Goal: Task Accomplishment & Management: Use online tool/utility

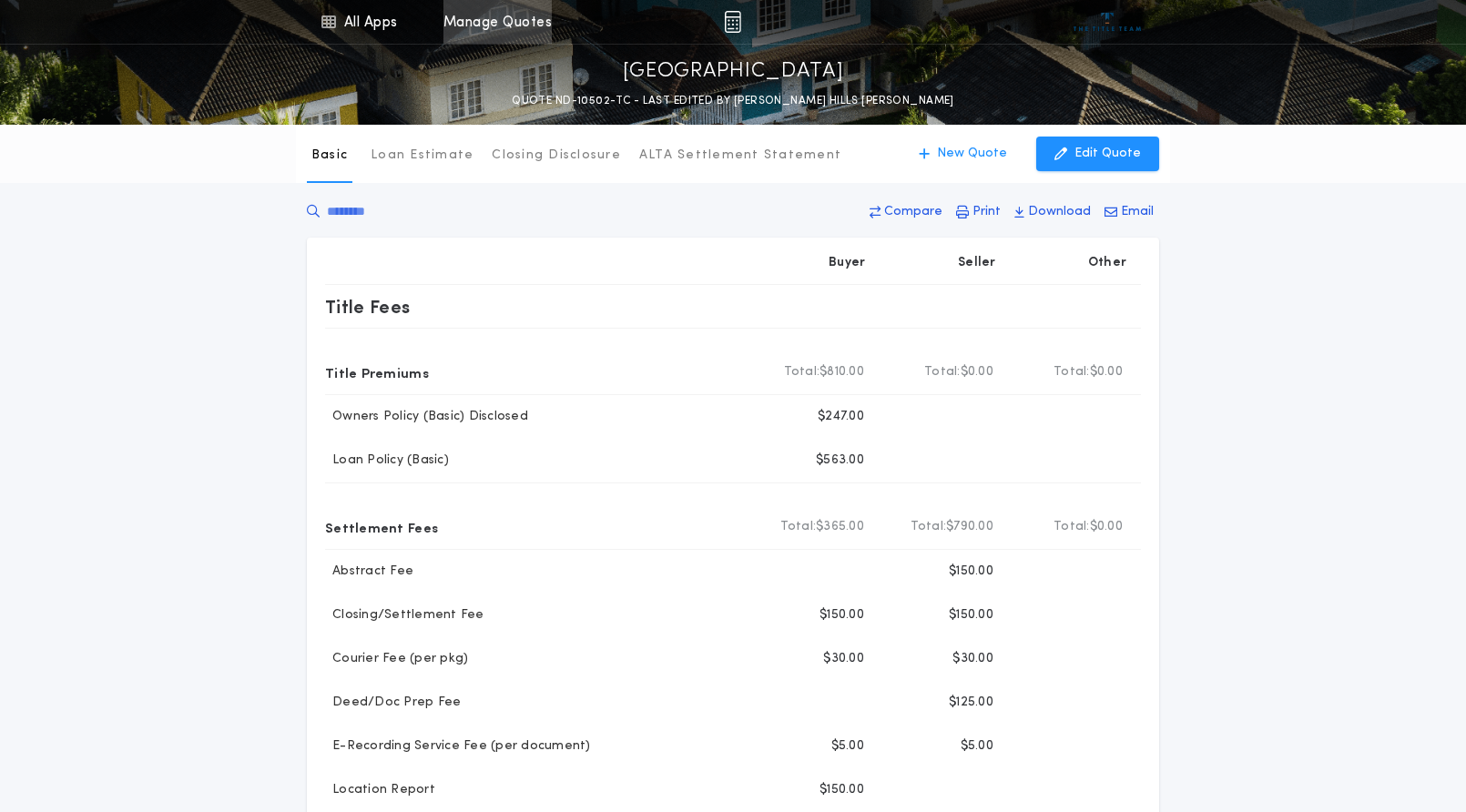
click at [510, 19] on link "Manage Quotes" at bounding box center [497, 22] width 108 height 44
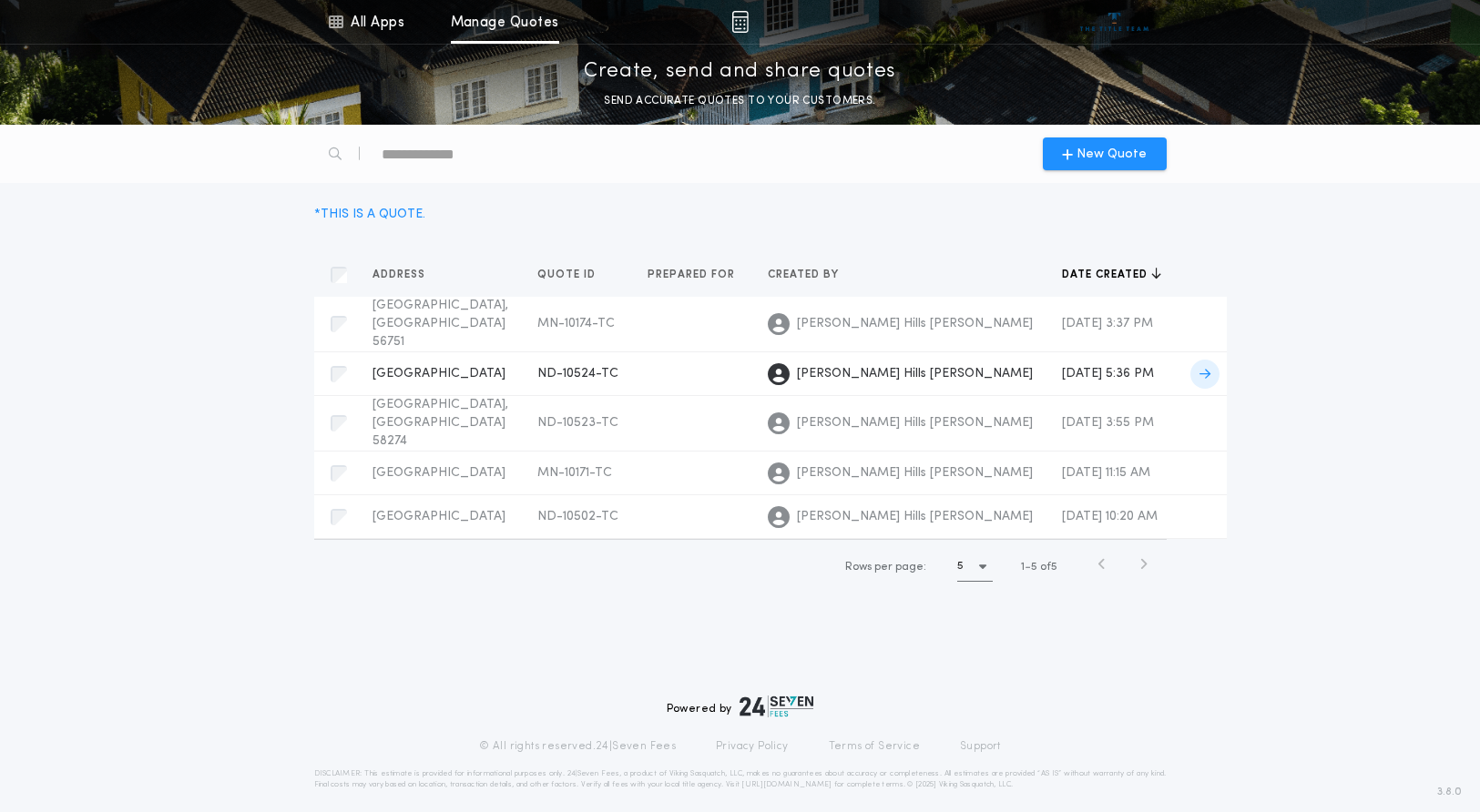
click at [462, 367] on span "[GEOGRAPHIC_DATA]" at bounding box center [439, 373] width 133 height 13
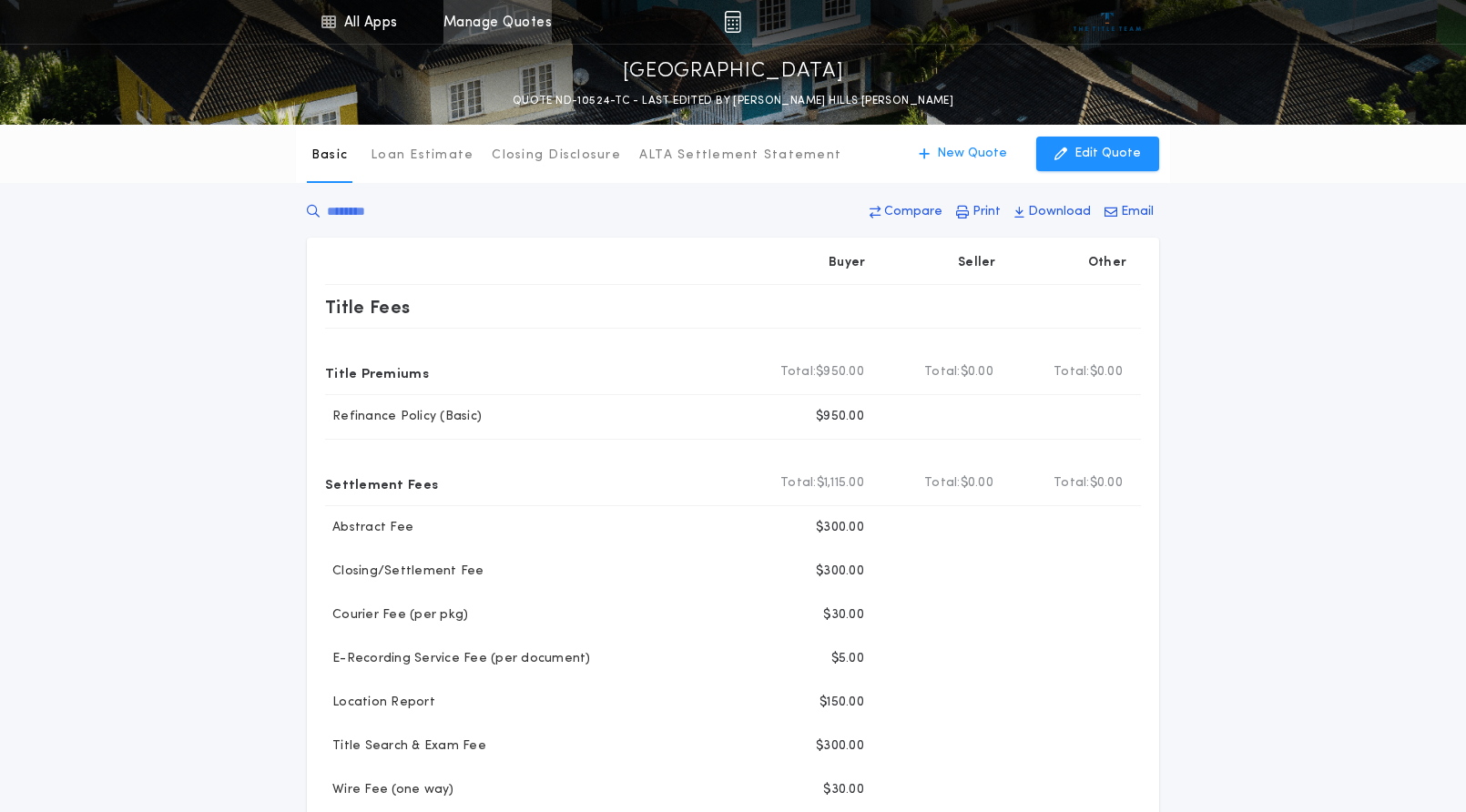
click at [523, 10] on link "Manage Quotes" at bounding box center [497, 22] width 108 height 44
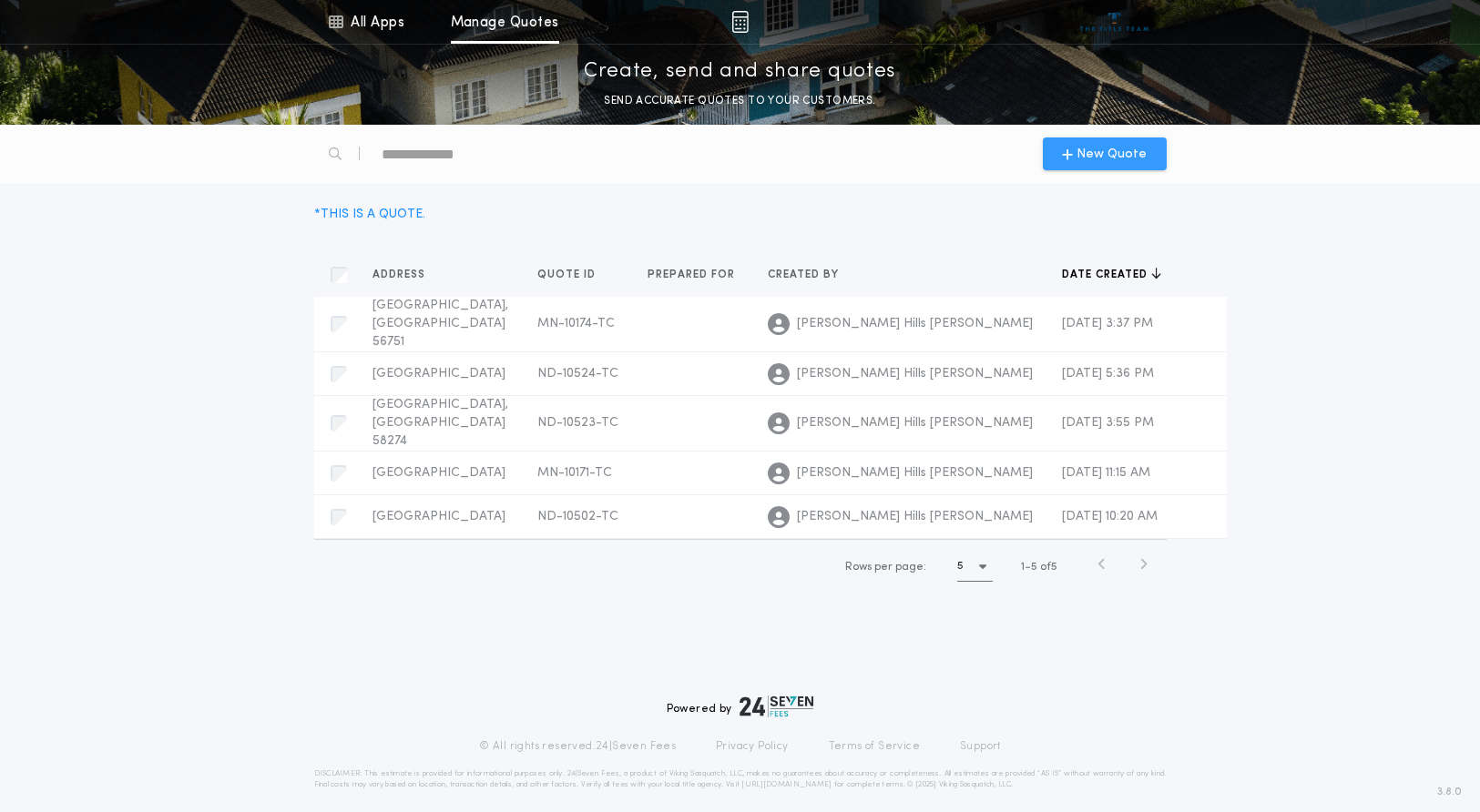
click at [1095, 158] on span "New Quote" at bounding box center [1111, 154] width 70 height 19
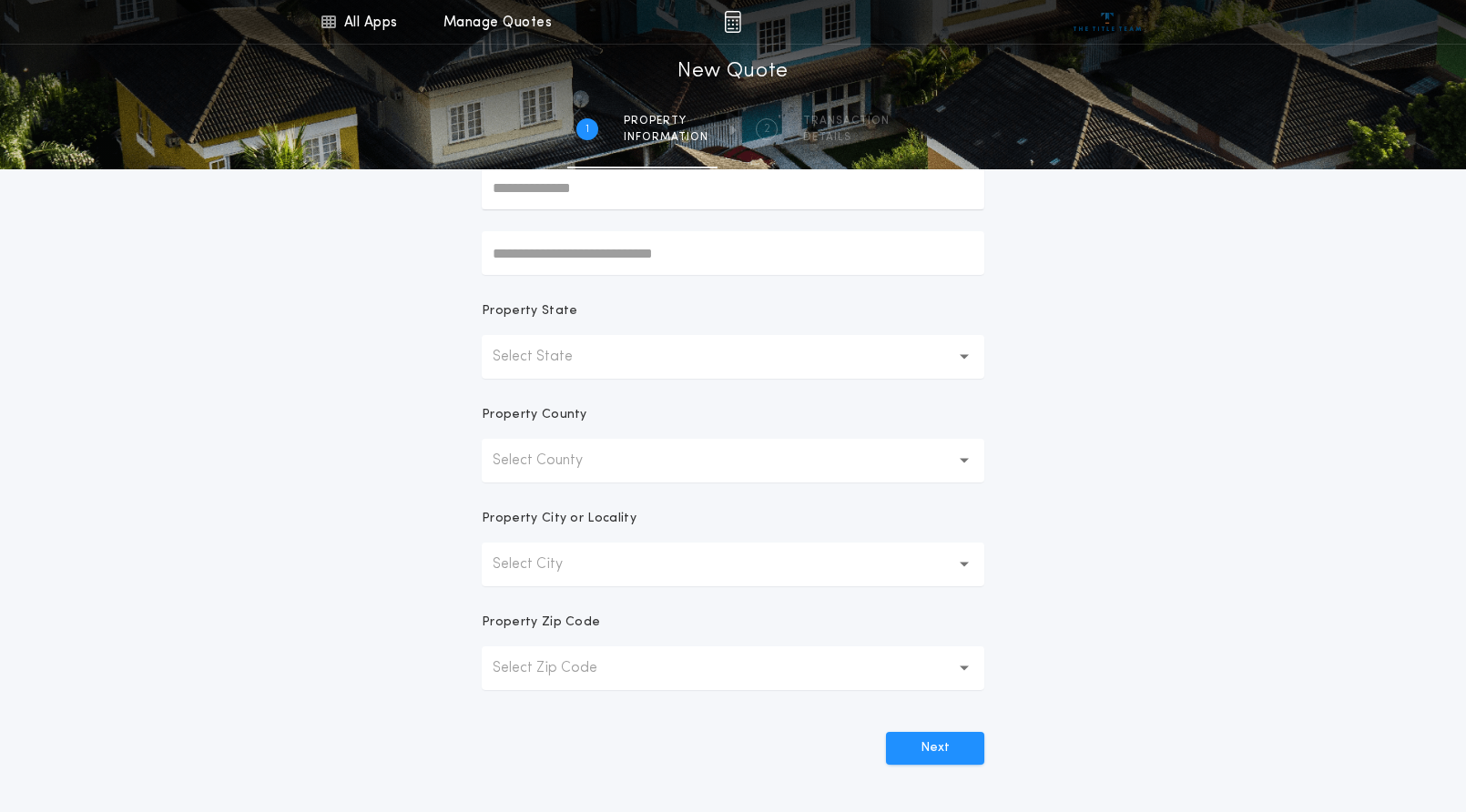
scroll to position [213, 0]
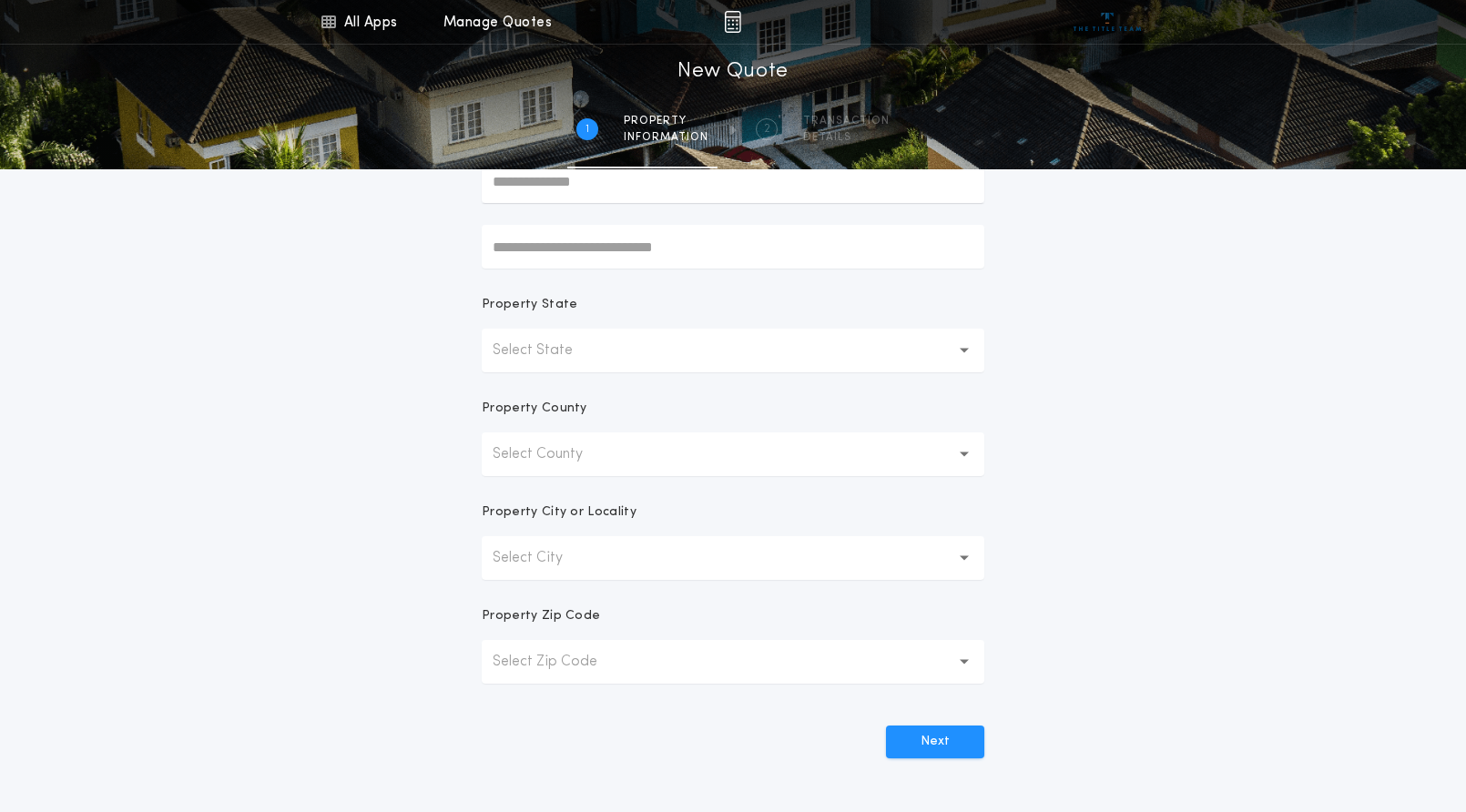
click at [631, 375] on form "Prepared For Property Address Property State Select State Property County Selec…" at bounding box center [733, 357] width 547 height 801
click at [623, 356] on button "Select State" at bounding box center [733, 350] width 503 height 44
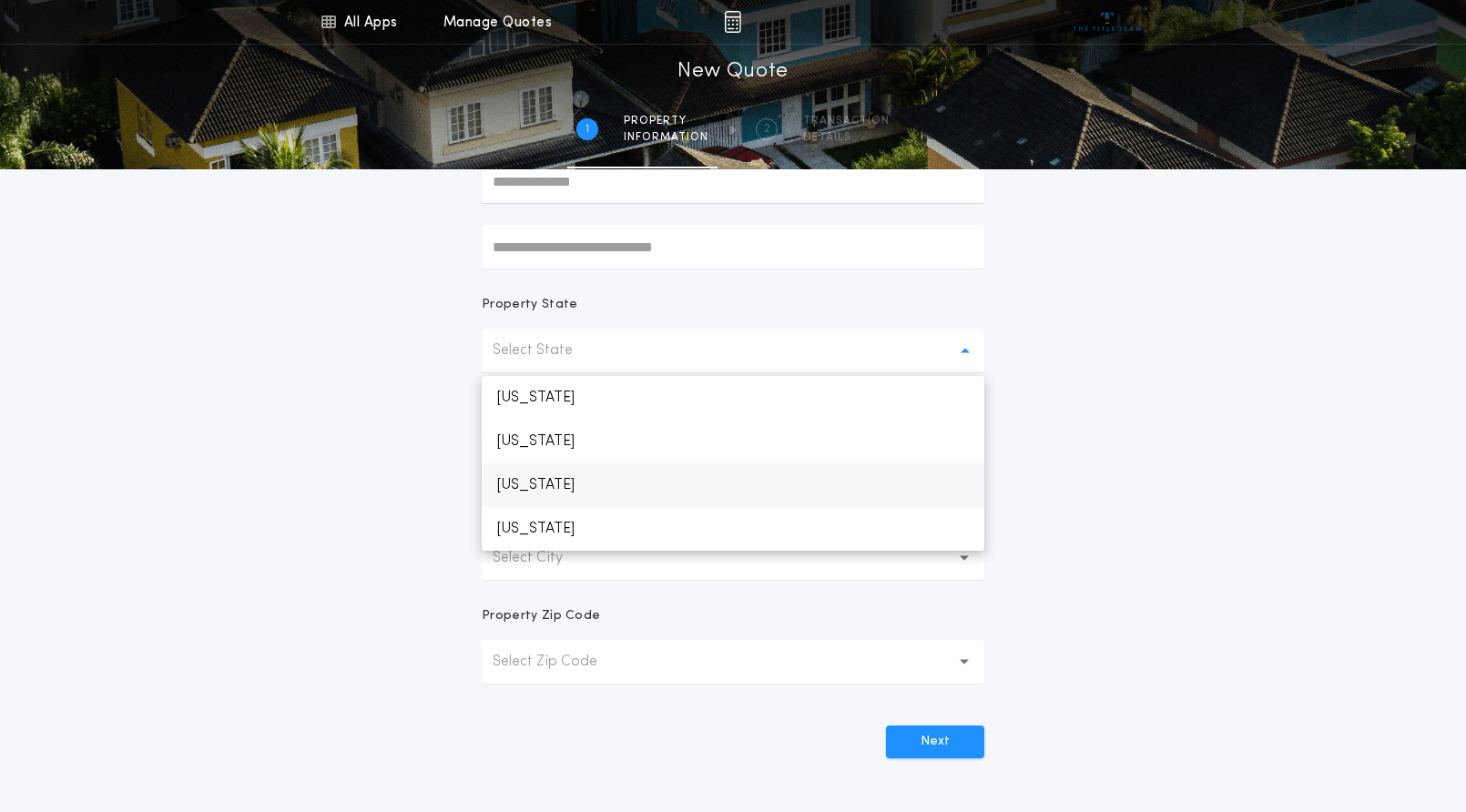
click at [552, 484] on p "[US_STATE]" at bounding box center [733, 485] width 503 height 44
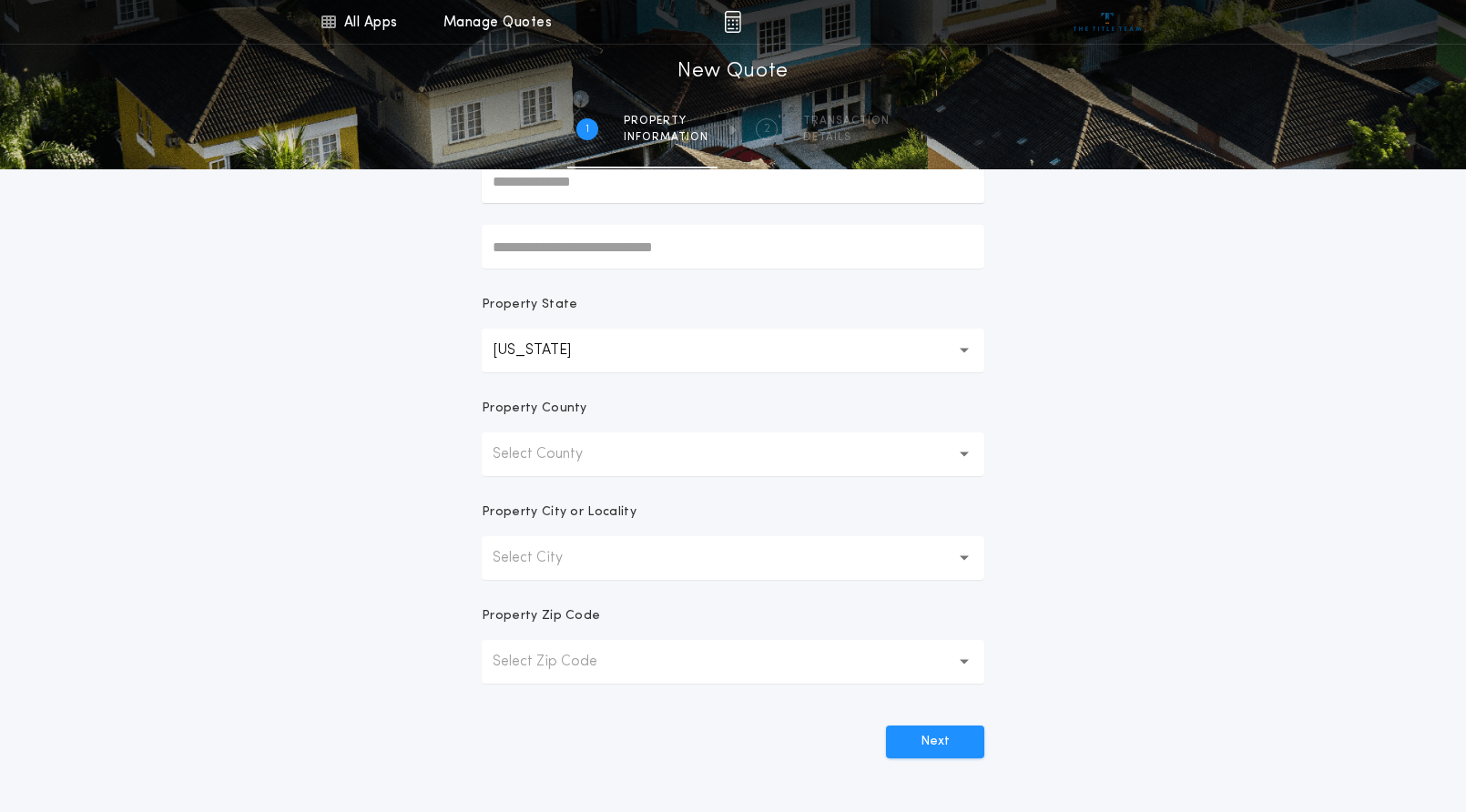
click at [553, 455] on p "Select County" at bounding box center [552, 454] width 120 height 22
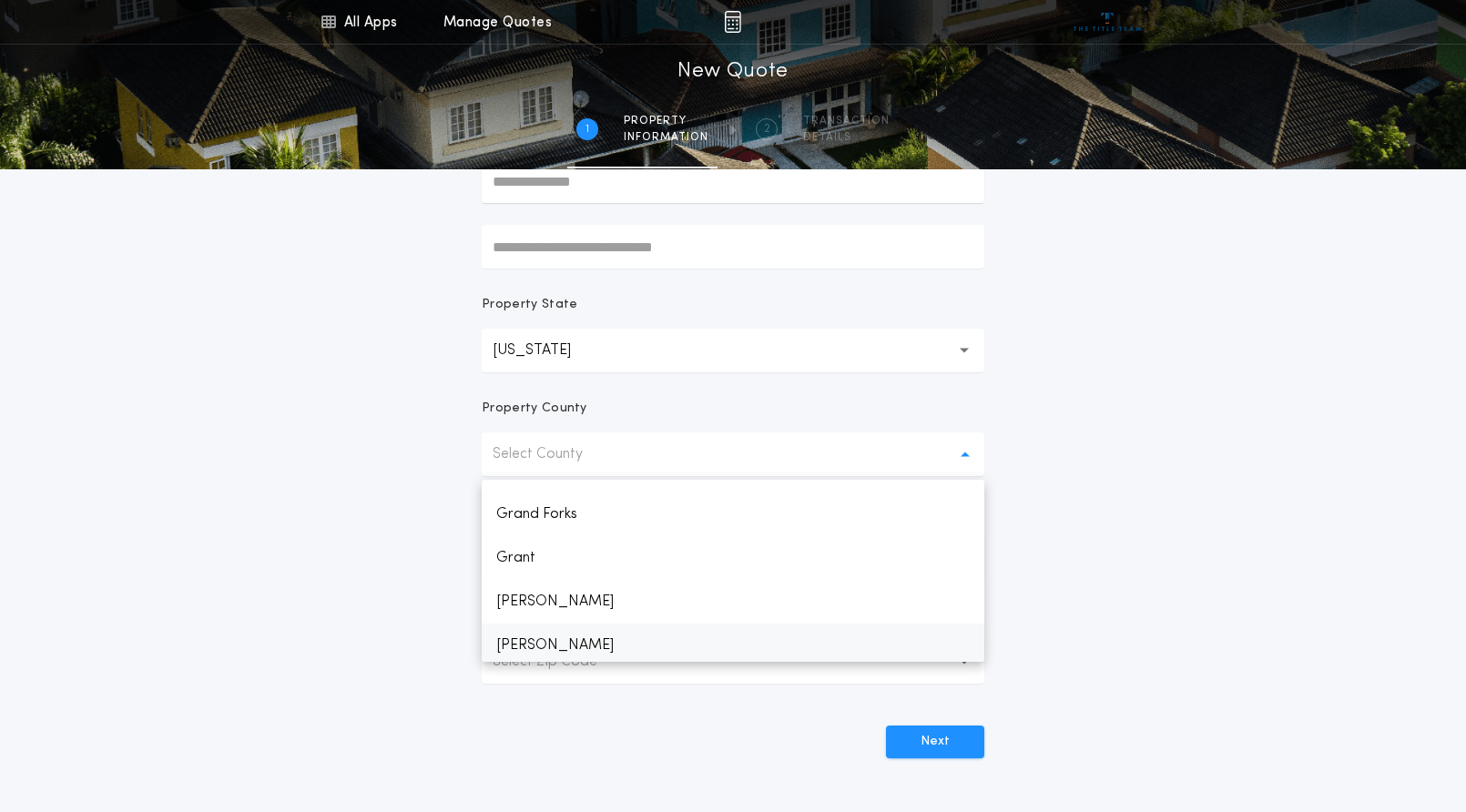
scroll to position [729, 0]
click at [557, 521] on p "Grand Forks" at bounding box center [733, 516] width 503 height 44
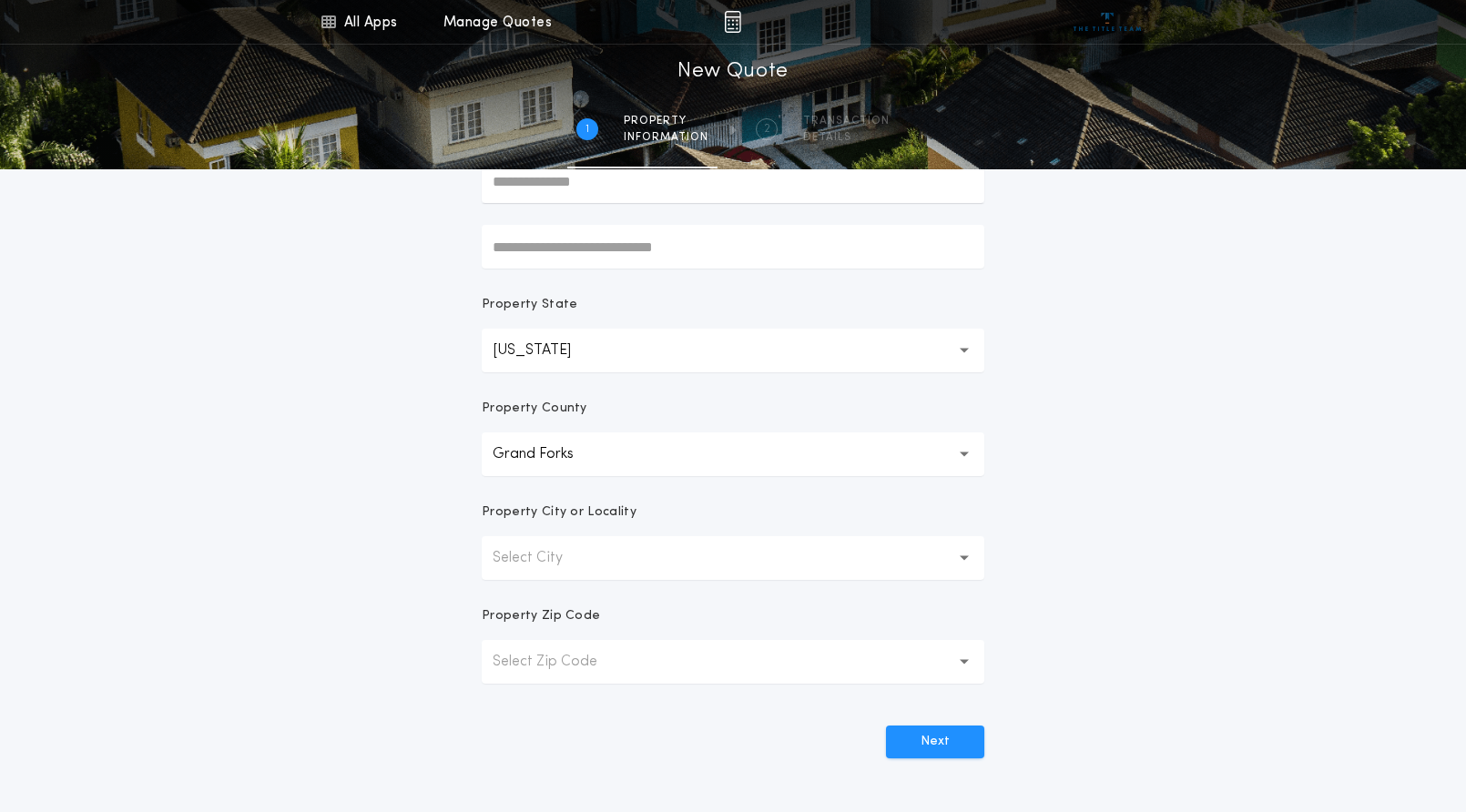
click at [565, 556] on p "Select City" at bounding box center [542, 558] width 100 height 22
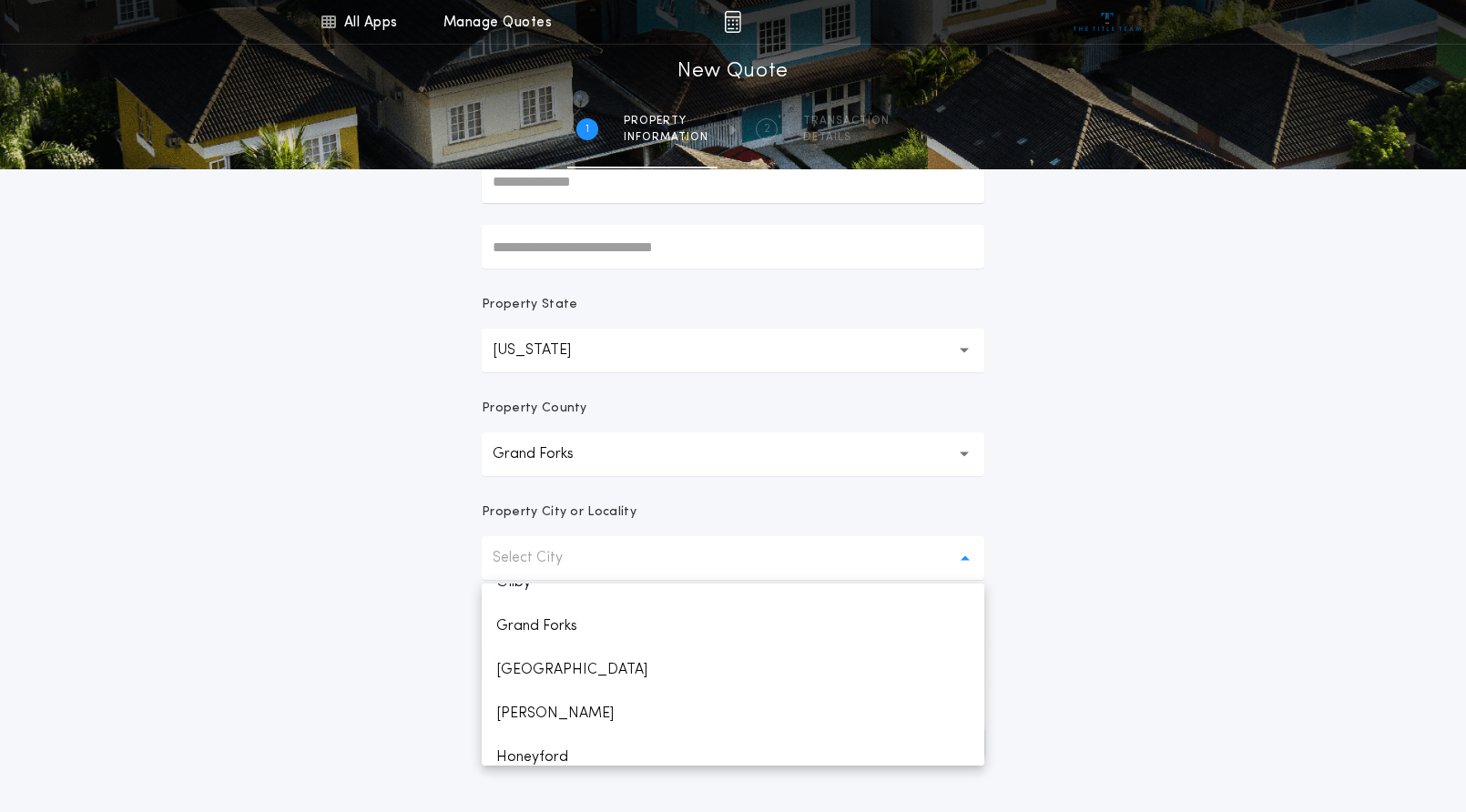
scroll to position [213, 0]
click at [569, 621] on p "Grand Forks" at bounding box center [733, 612] width 503 height 44
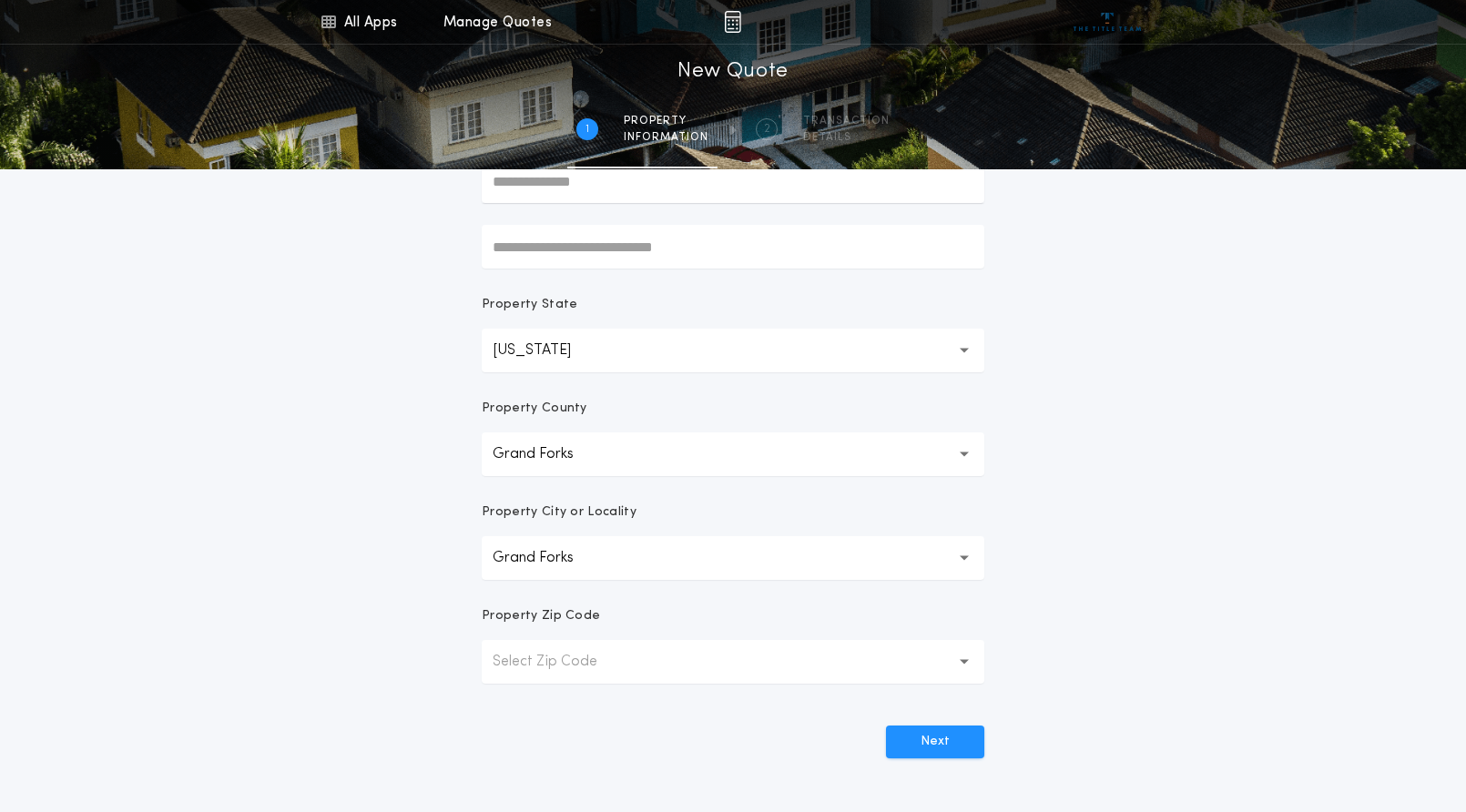
click at [543, 667] on p "Select Zip Code" at bounding box center [559, 662] width 134 height 22
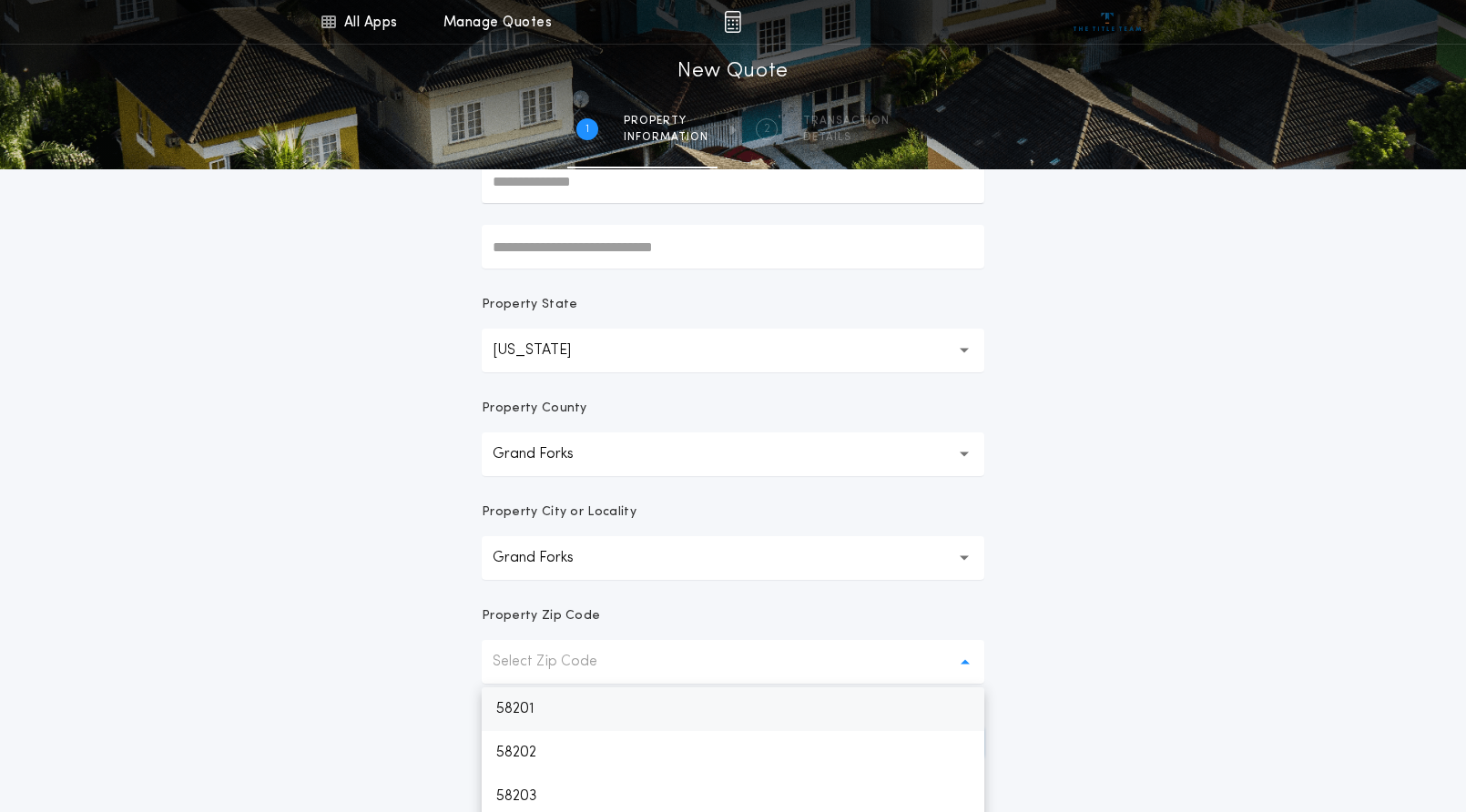
click at [545, 708] on p "58201" at bounding box center [733, 710] width 503 height 44
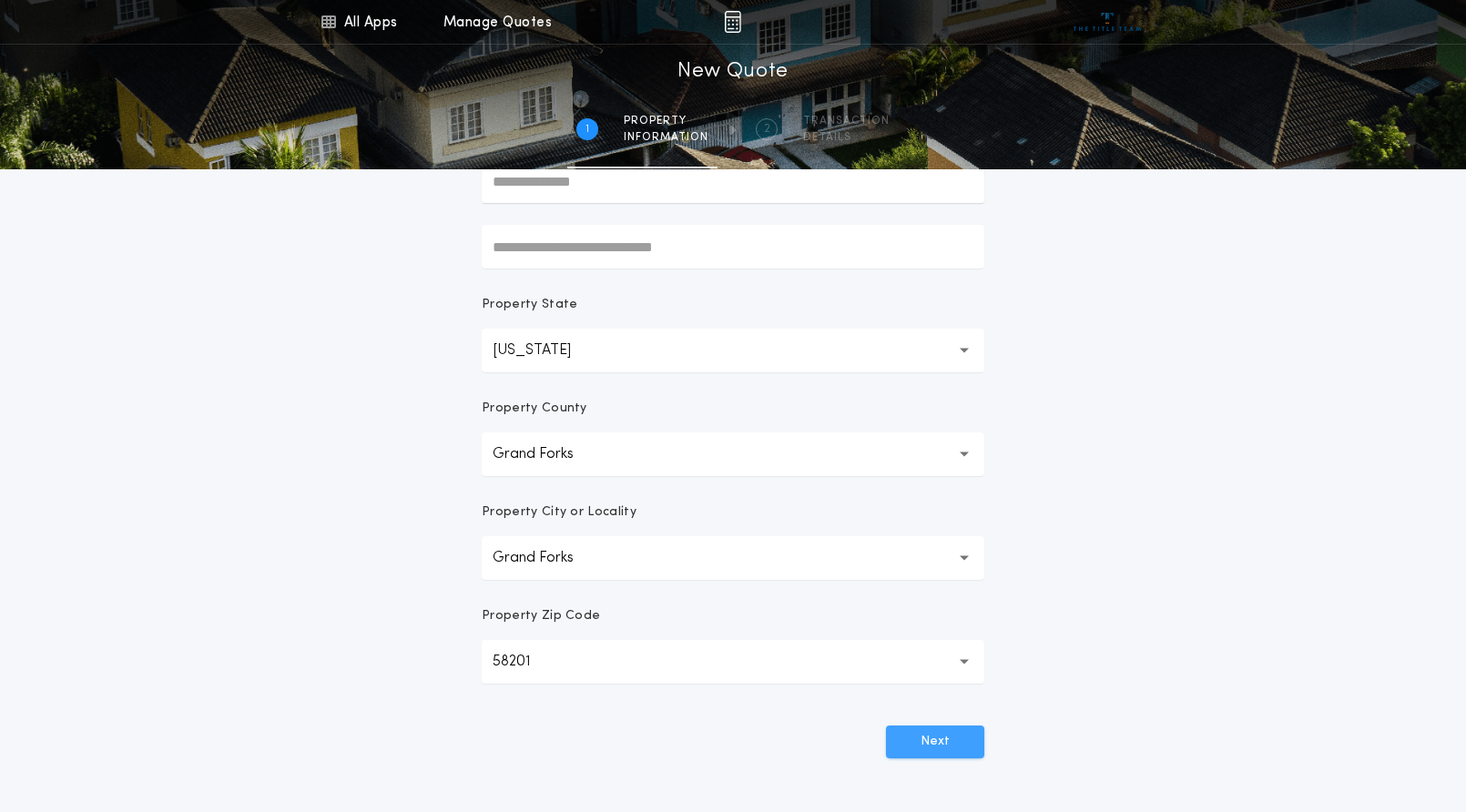
click at [944, 733] on button "Next" at bounding box center [935, 742] width 99 height 33
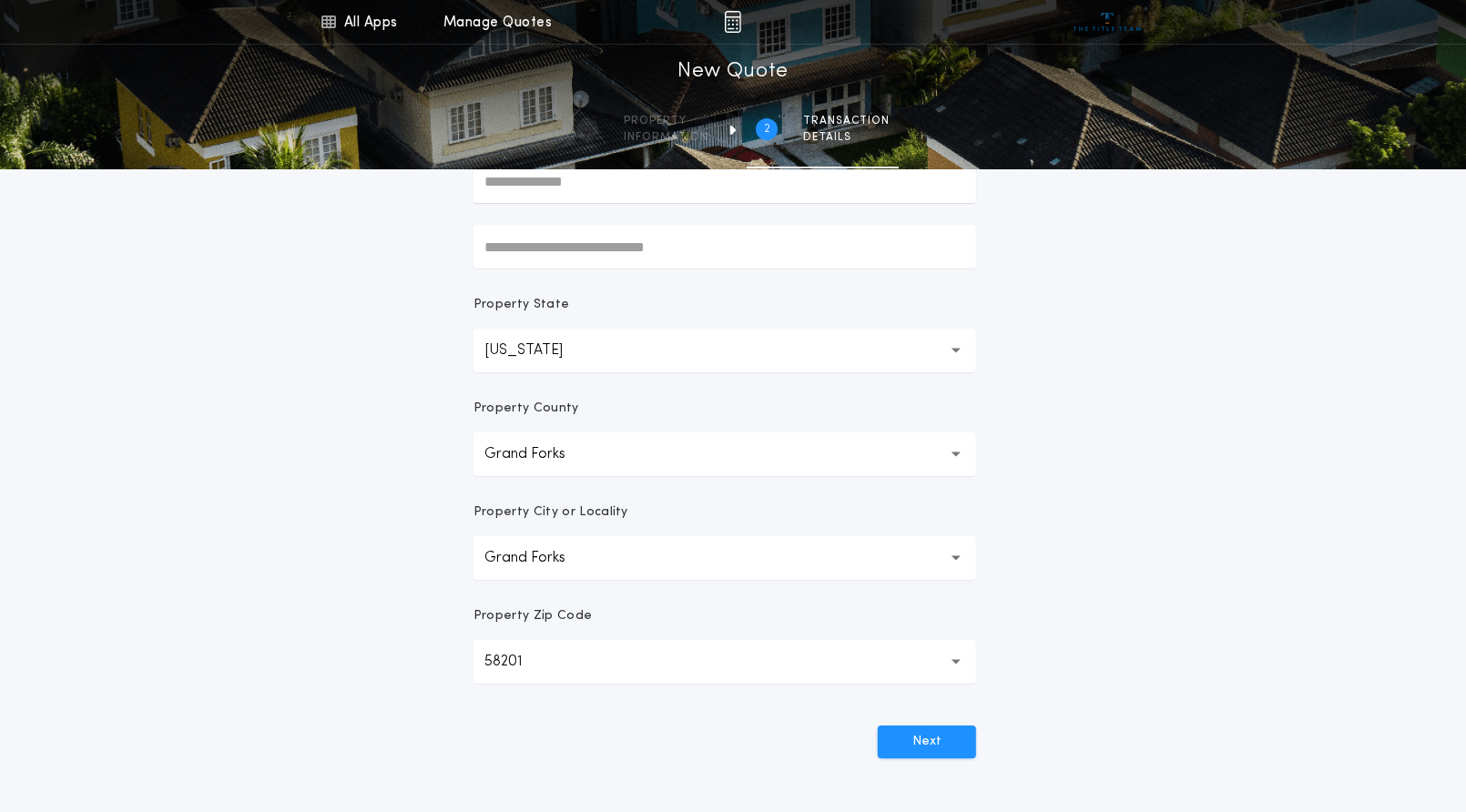
scroll to position [192, 0]
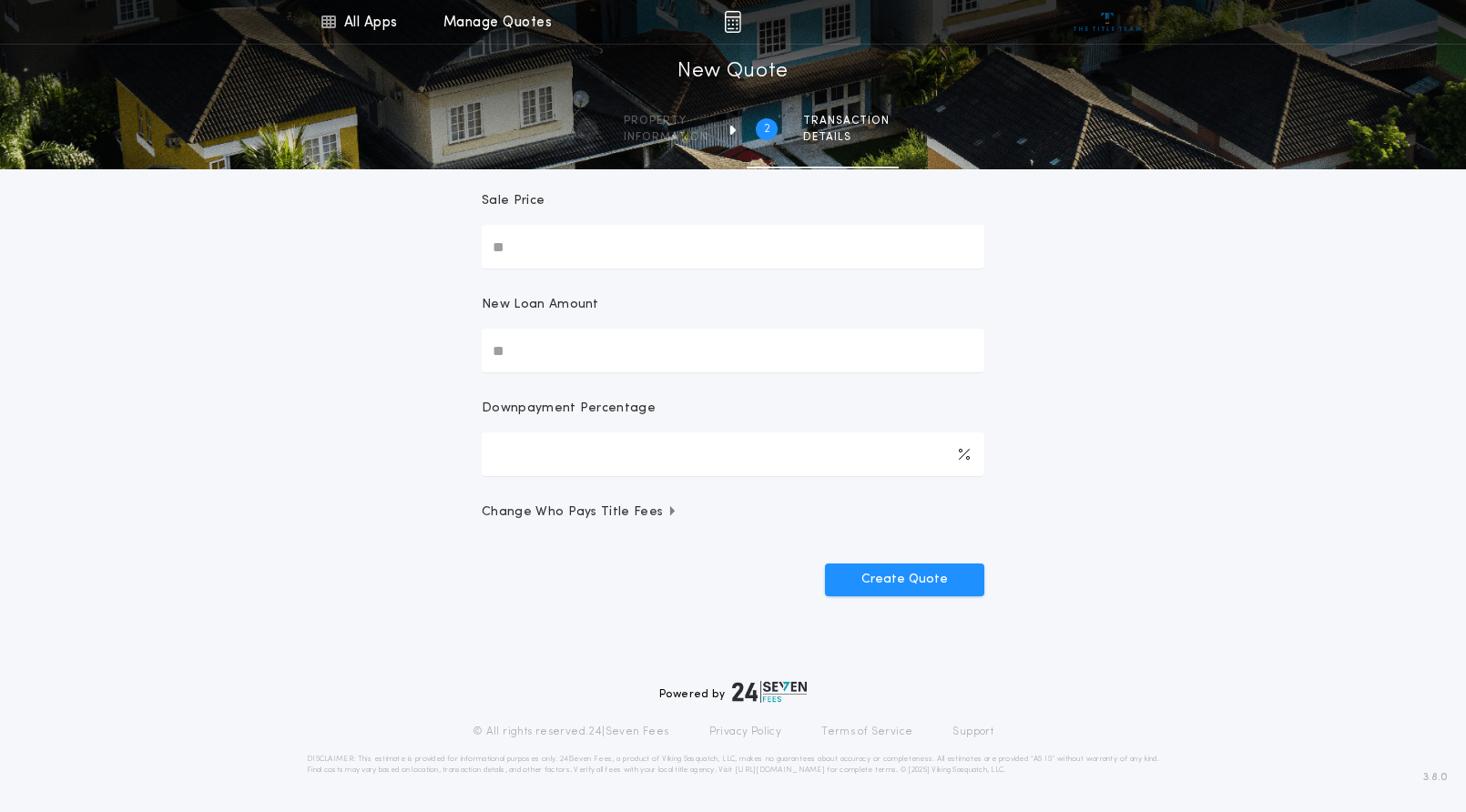
click at [594, 238] on input "Sale Price" at bounding box center [733, 247] width 503 height 44
type input "********"
type input "****"
click at [863, 573] on button "Create Quote" at bounding box center [905, 580] width 159 height 33
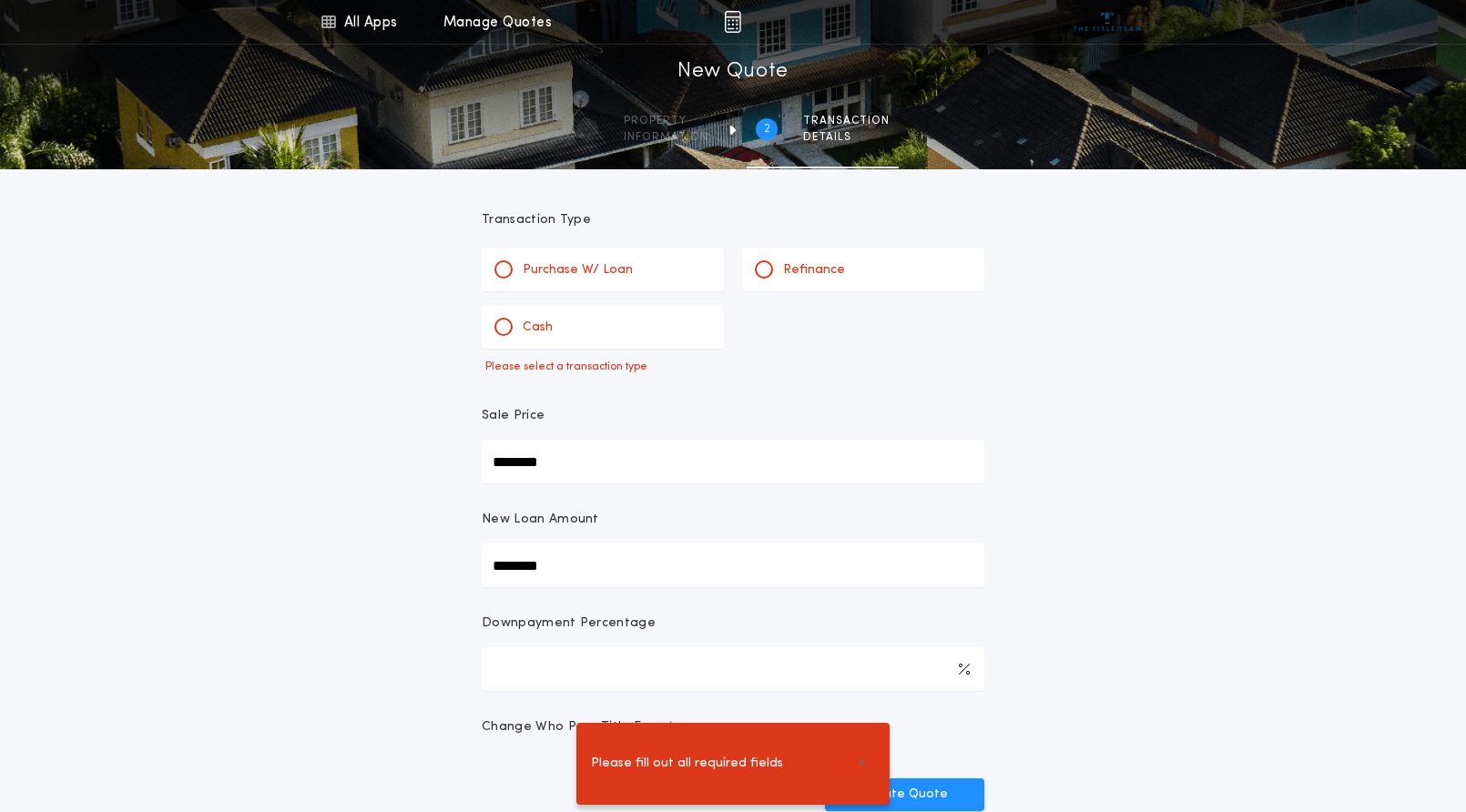
scroll to position [0, 0]
click at [509, 270] on div at bounding box center [503, 271] width 18 height 18
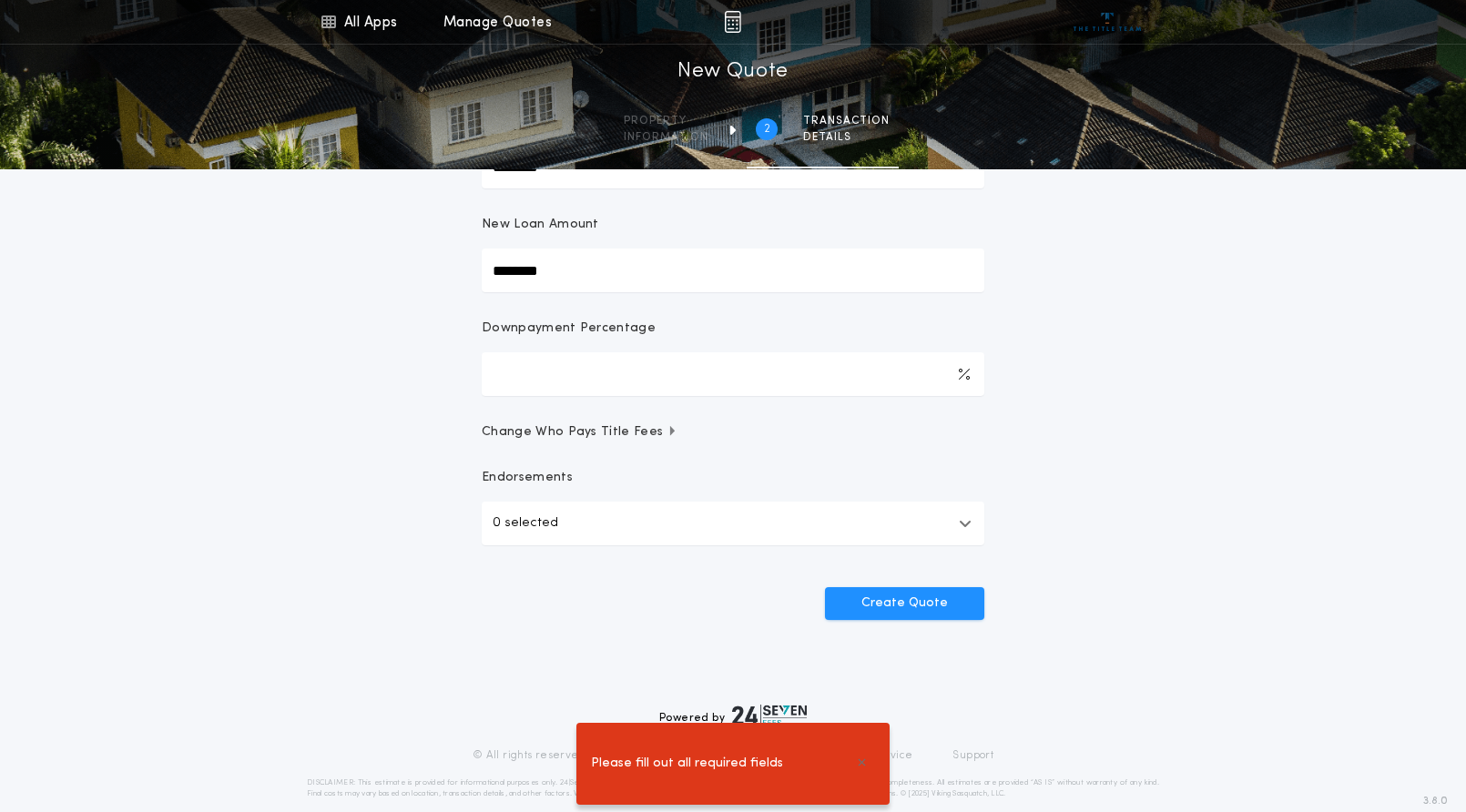
scroll to position [273, 0]
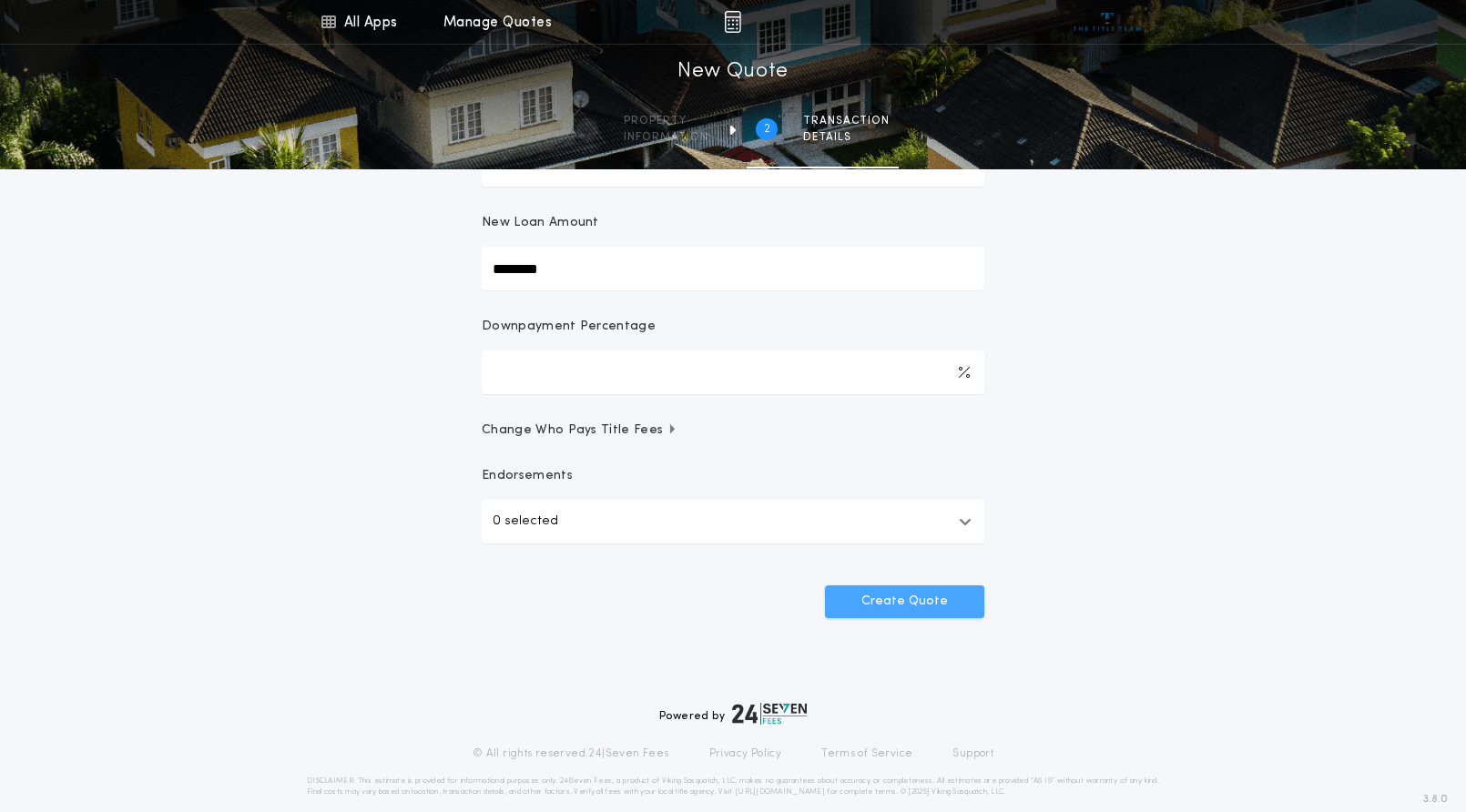
click at [883, 603] on button "Create Quote" at bounding box center [905, 601] width 159 height 33
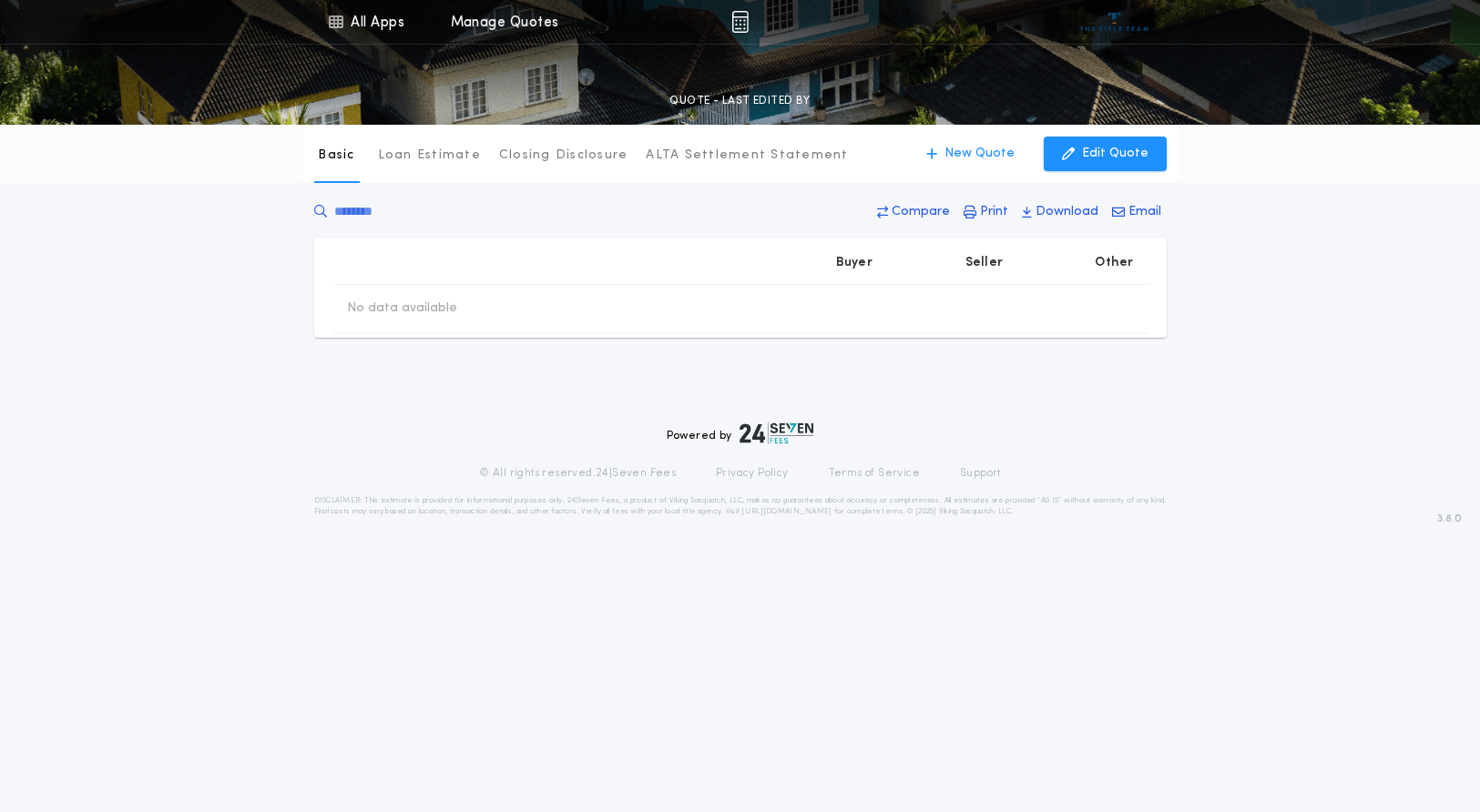
type input "********"
